Goal: Task Accomplishment & Management: Manage account settings

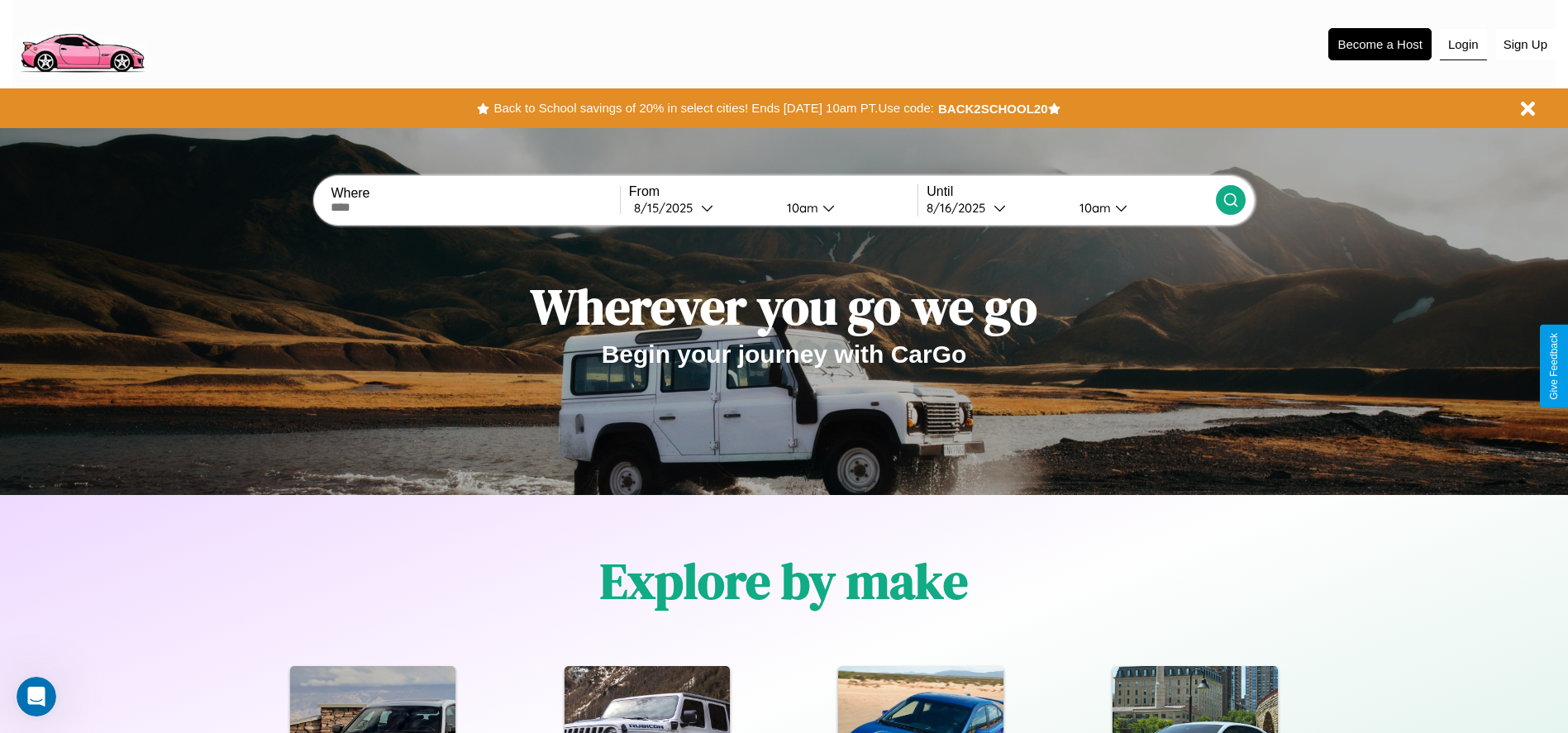
click at [1463, 44] on button "Login" at bounding box center [1463, 45] width 47 height 32
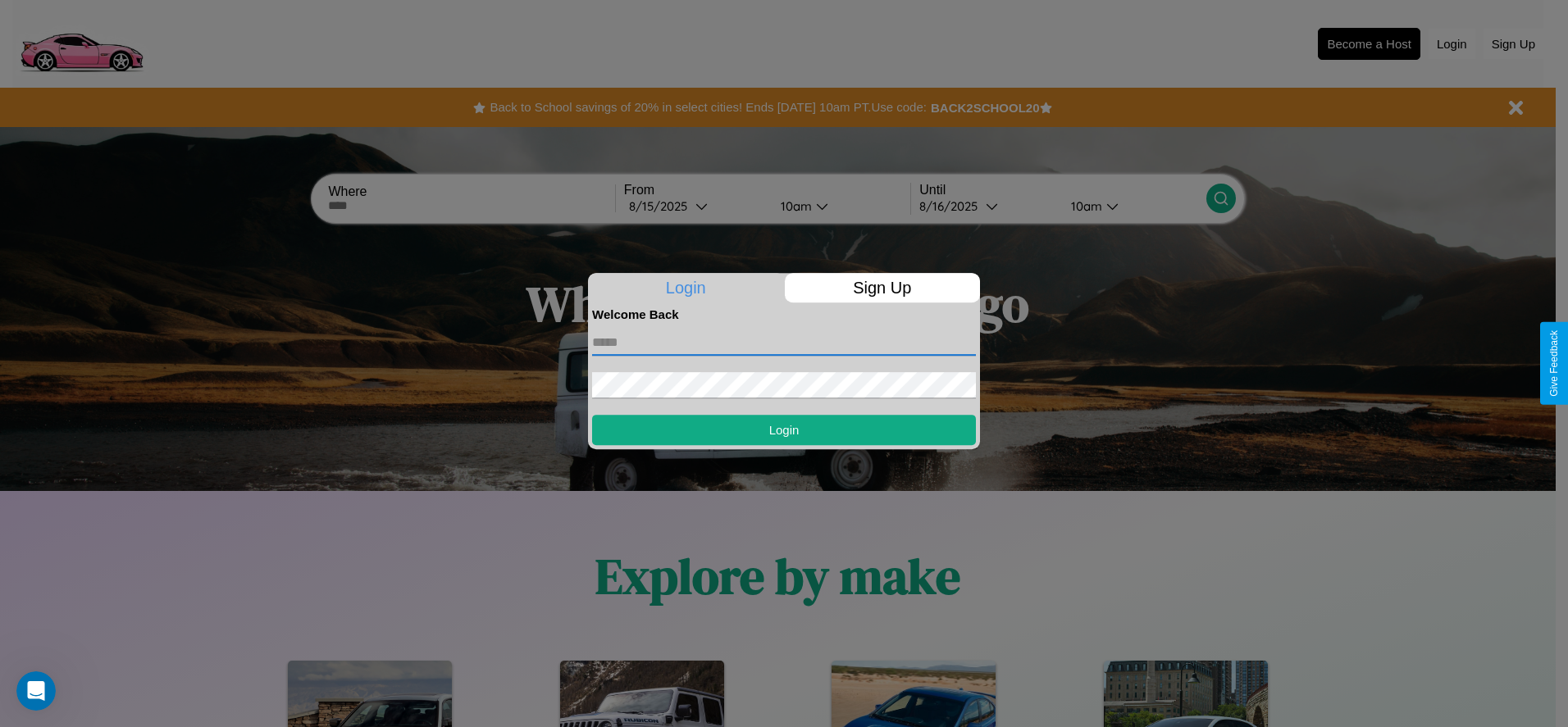
click at [784, 342] on input "text" at bounding box center [784, 343] width 383 height 26
type input "**********"
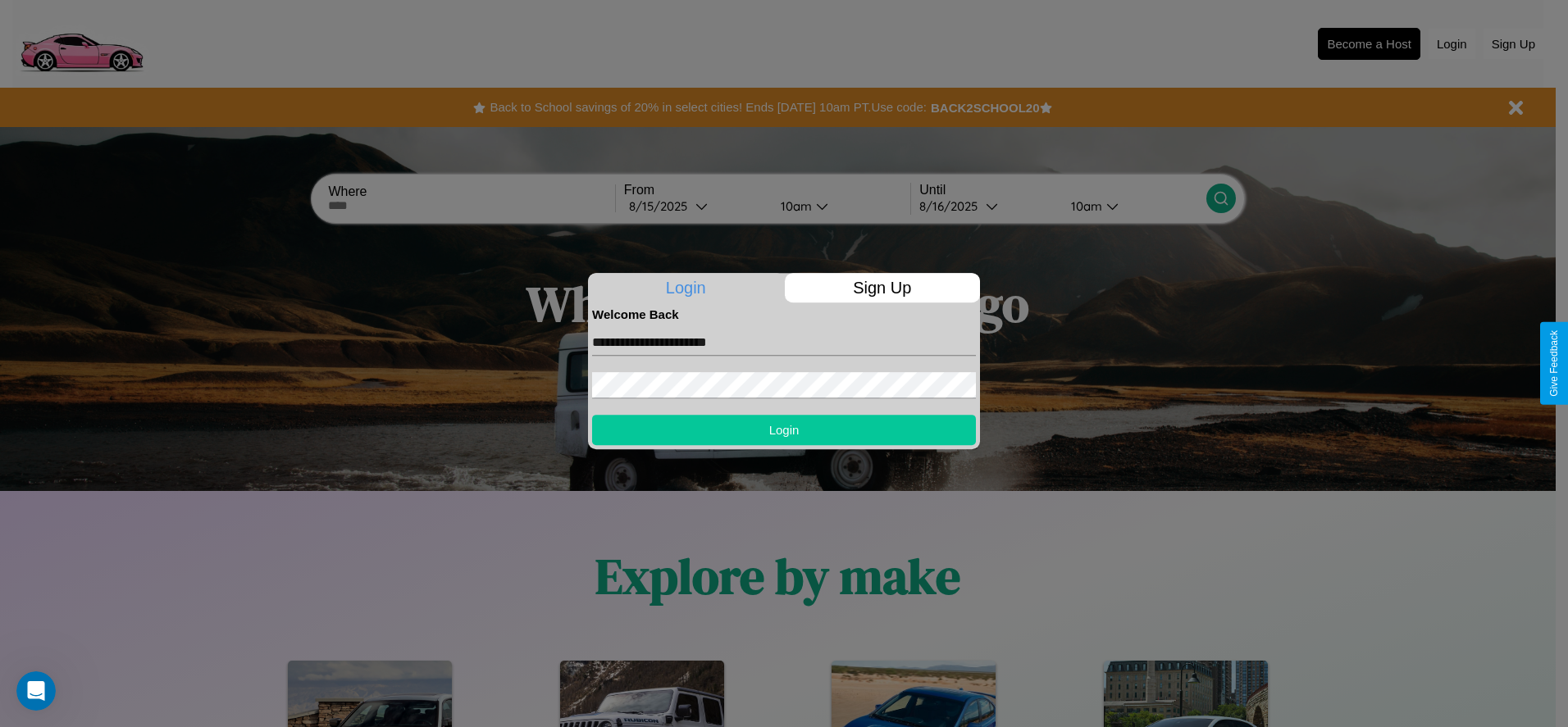
click at [784, 429] on button "Login" at bounding box center [784, 429] width 383 height 30
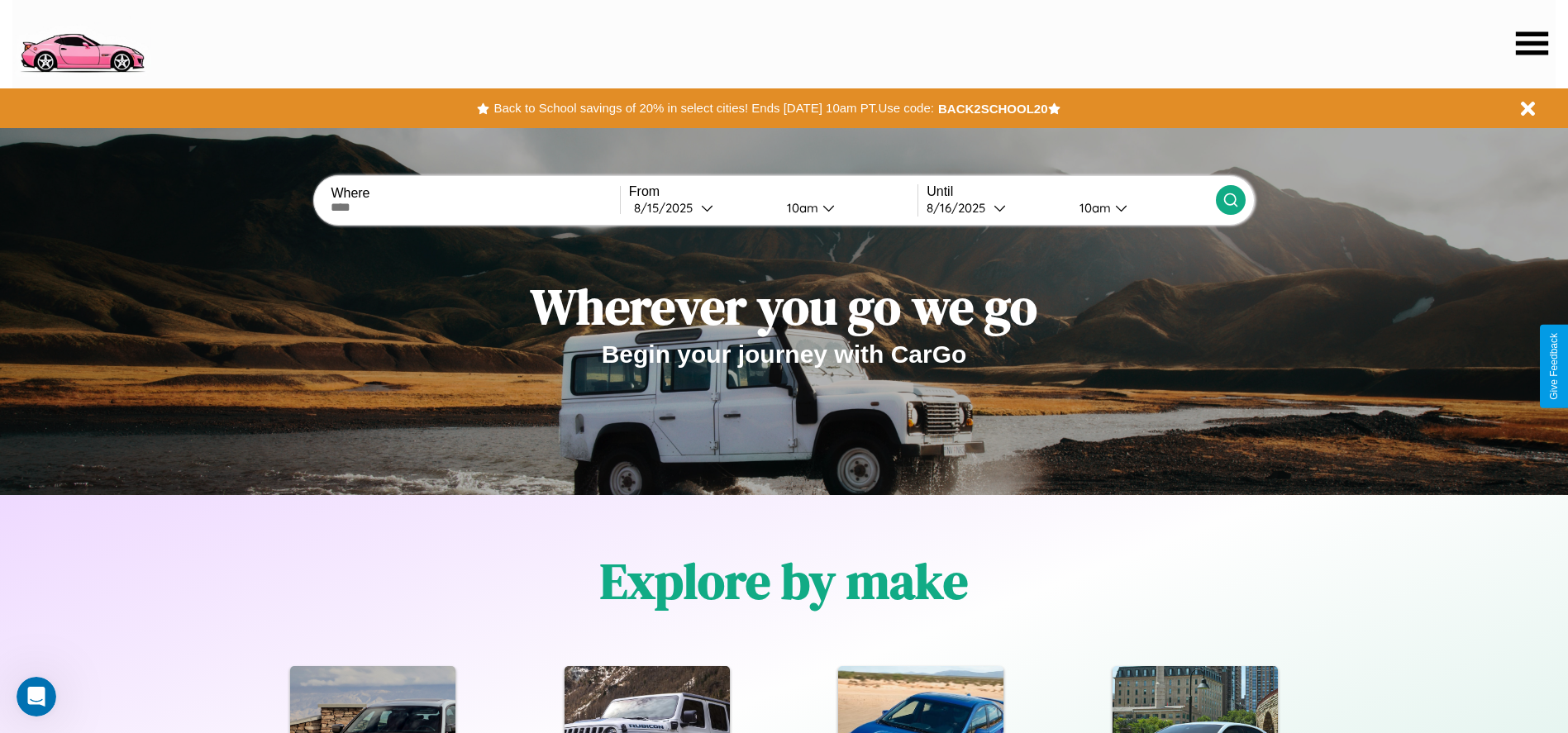
click at [1532, 43] on icon at bounding box center [1532, 43] width 32 height 23
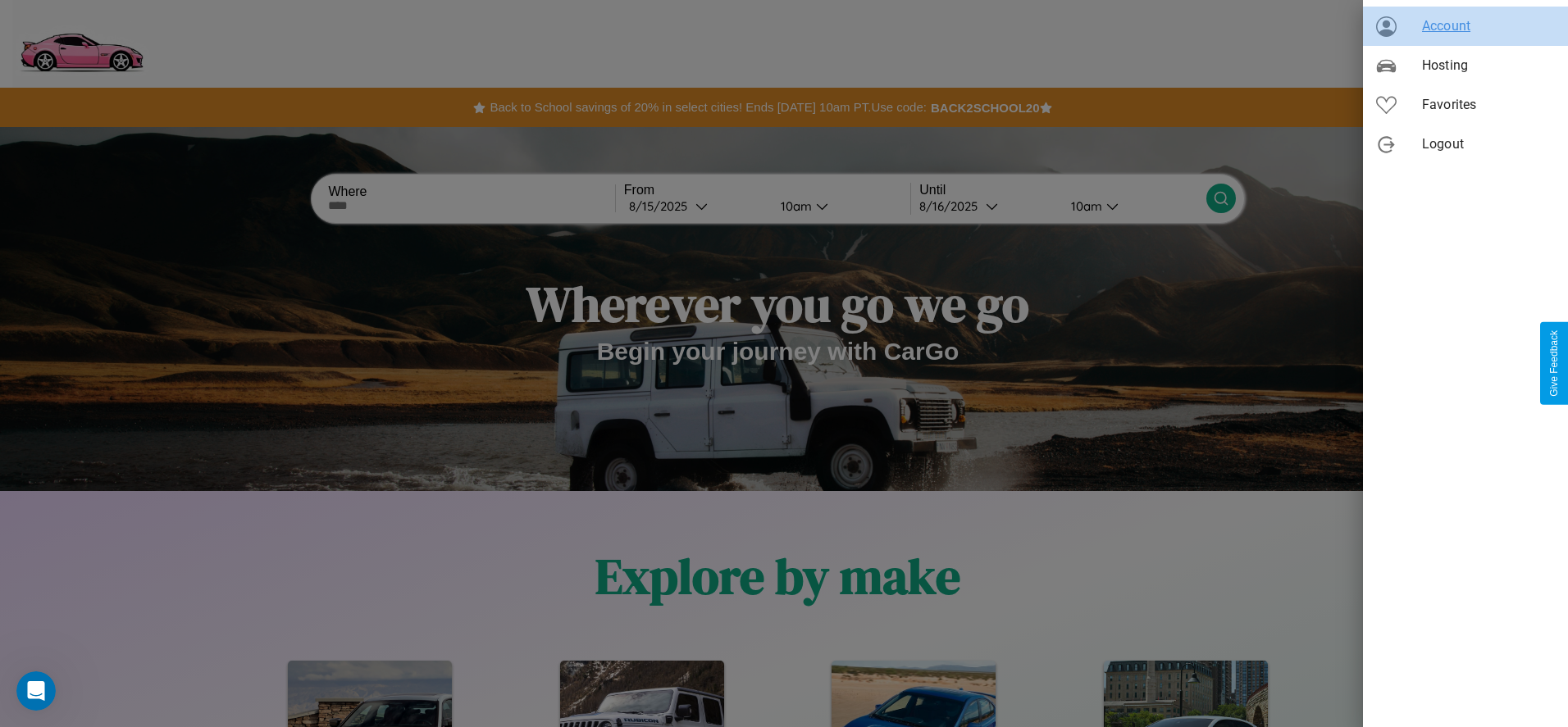
click at [1465, 26] on span "Account" at bounding box center [1487, 26] width 132 height 20
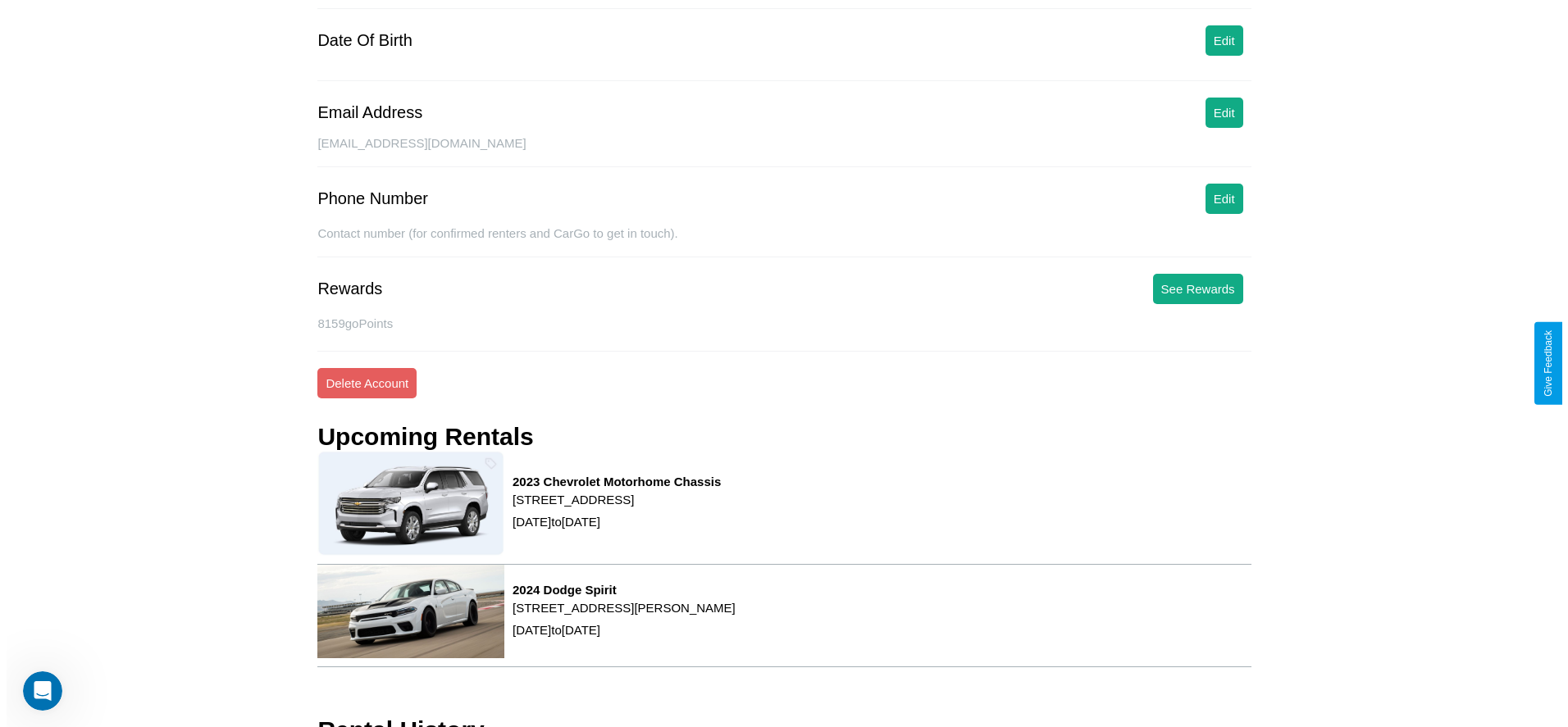
scroll to position [221, 0]
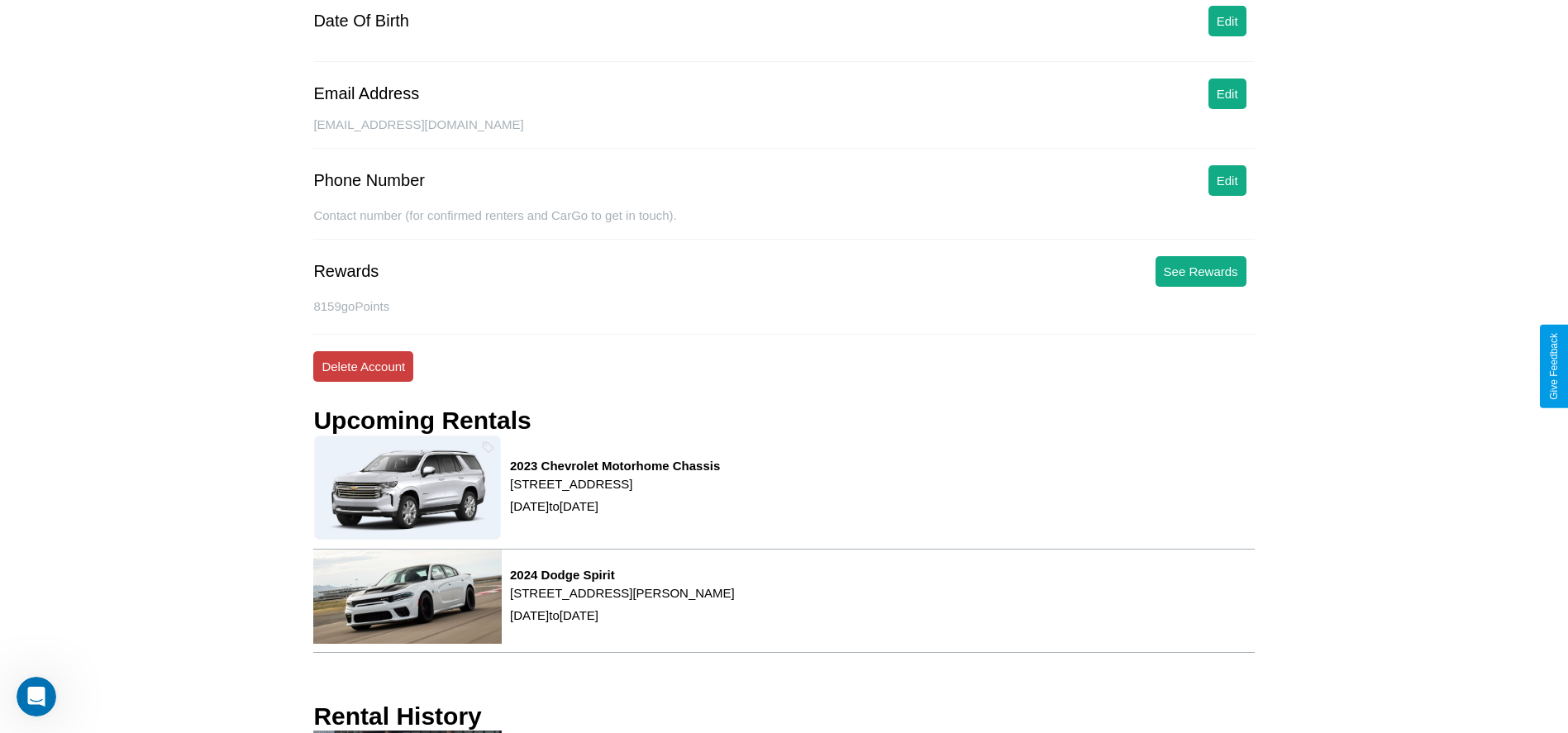
click at [363, 366] on button "Delete Account" at bounding box center [363, 366] width 100 height 31
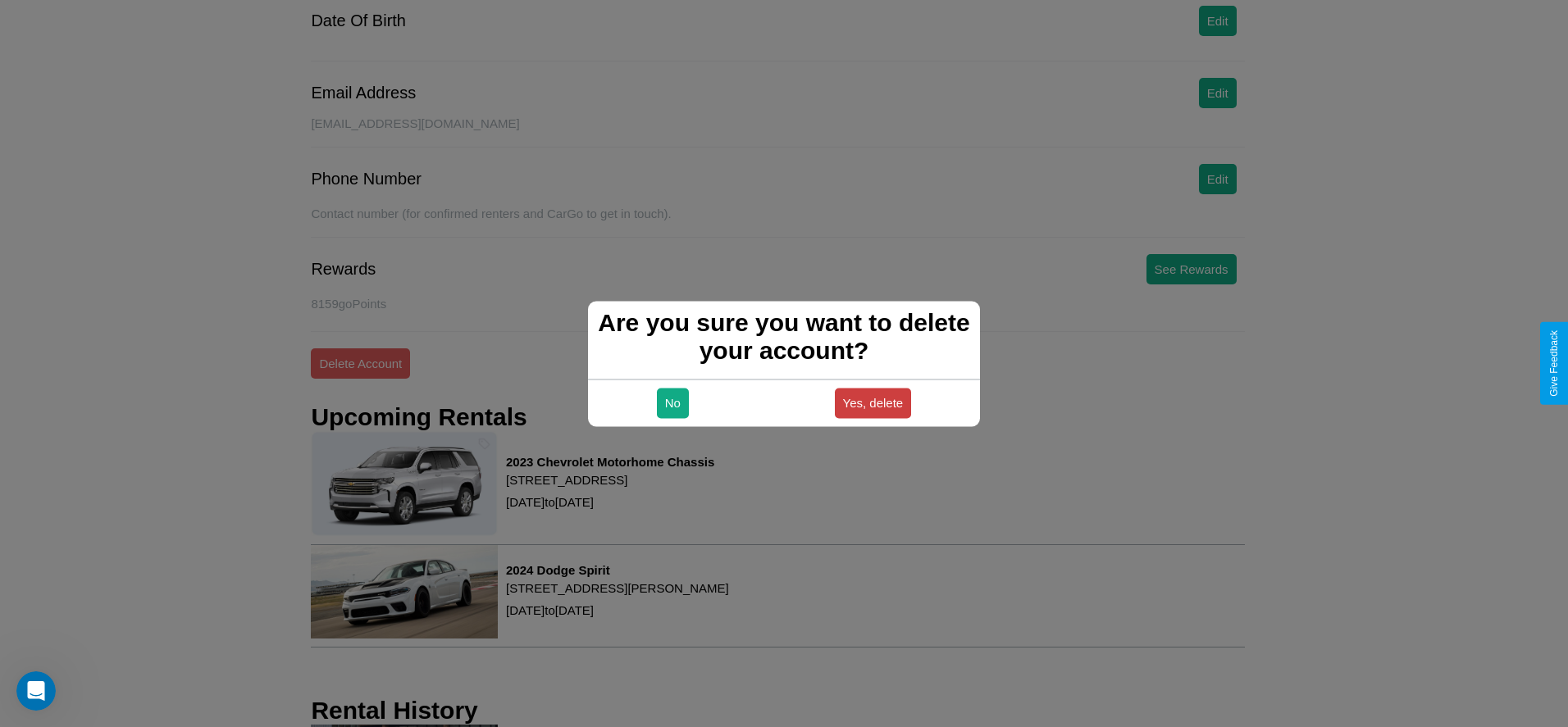
click at [873, 402] on button "Yes, delete" at bounding box center [874, 402] width 77 height 30
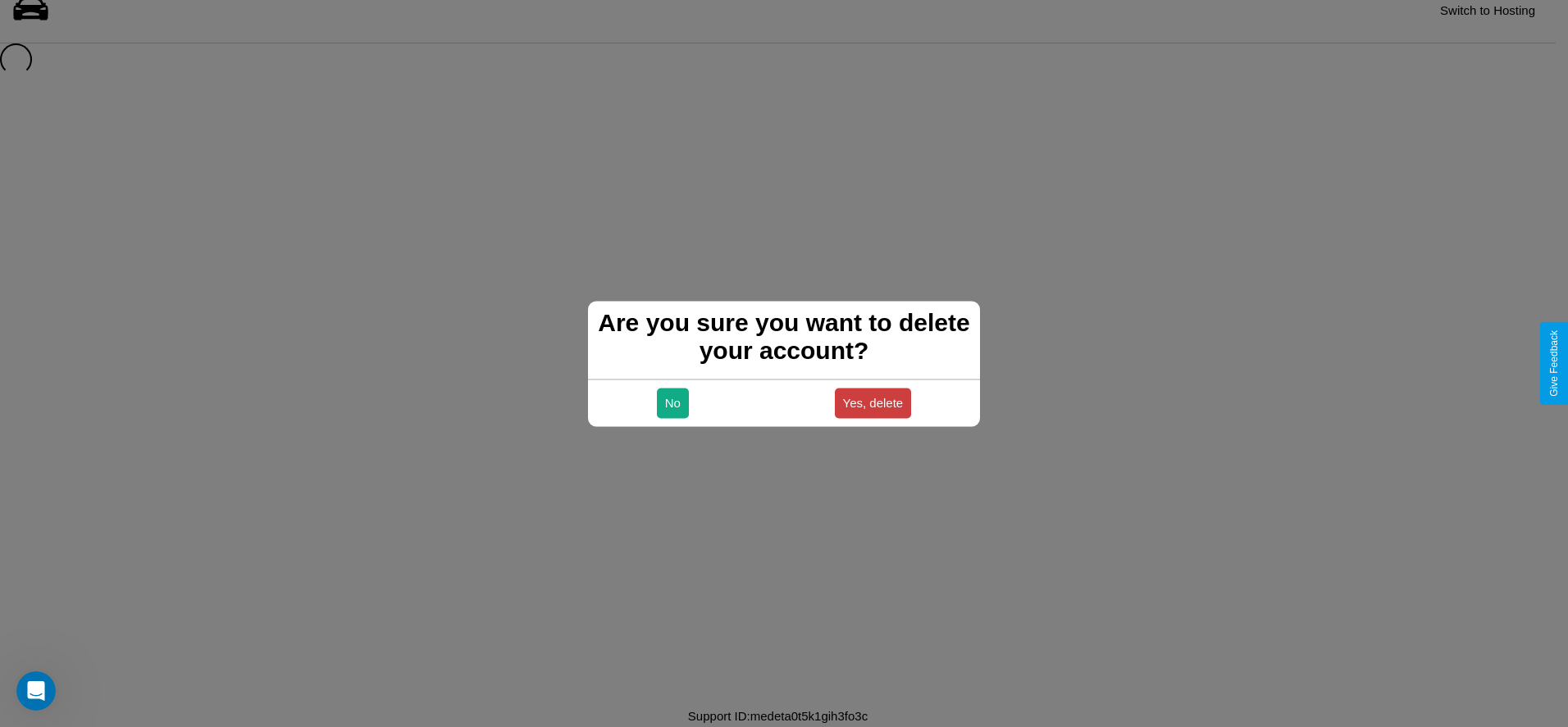
scroll to position [22, 0]
